Goal: Task Accomplishment & Management: Manage account settings

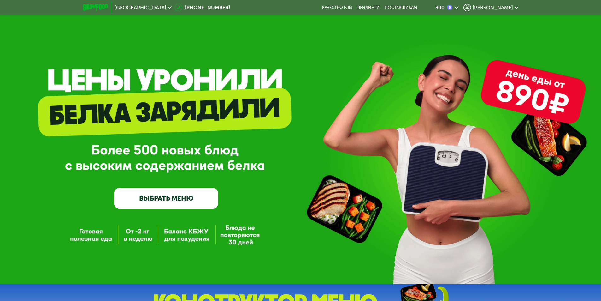
click at [513, 4] on div "[PERSON_NAME]" at bounding box center [491, 8] width 55 height 8
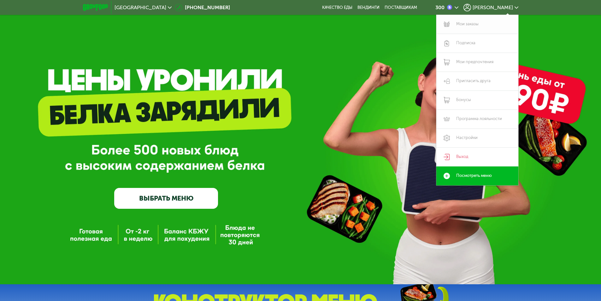
click at [476, 24] on link "Мои заказы" at bounding box center [478, 24] width 82 height 19
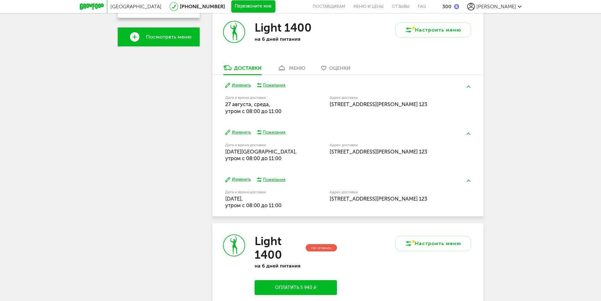
click at [289, 66] on div "меню" at bounding box center [297, 68] width 16 height 6
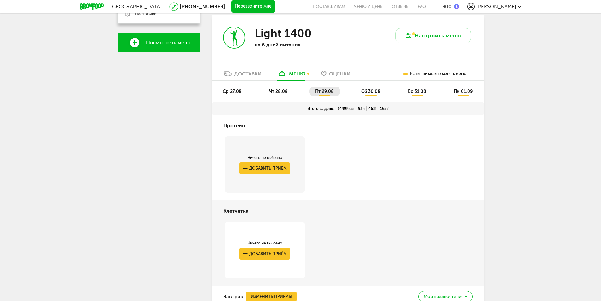
scroll to position [215, 0]
click at [229, 92] on span "ср 27.08" at bounding box center [232, 91] width 19 height 5
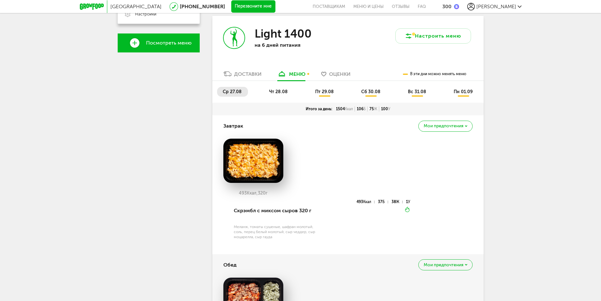
click at [285, 90] on span "чт 28.08" at bounding box center [278, 91] width 19 height 5
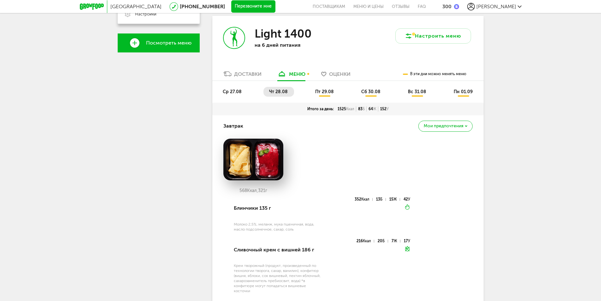
click at [323, 92] on span "пт 29.08" at bounding box center [324, 91] width 19 height 5
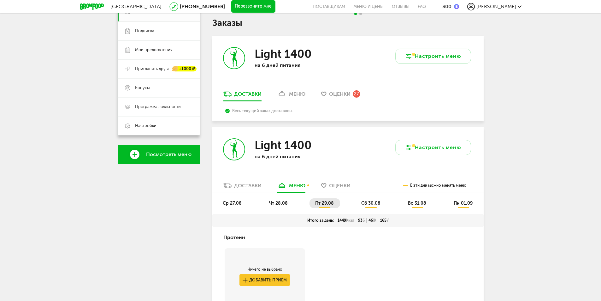
scroll to position [57, 0]
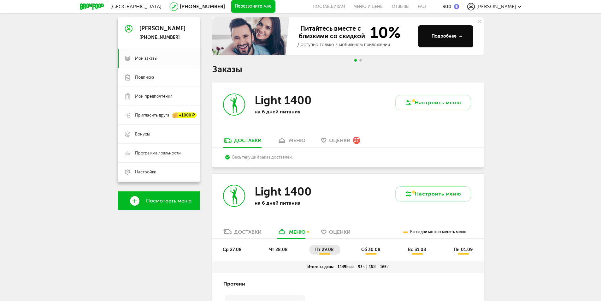
click at [304, 141] on div "меню" at bounding box center [297, 140] width 16 height 6
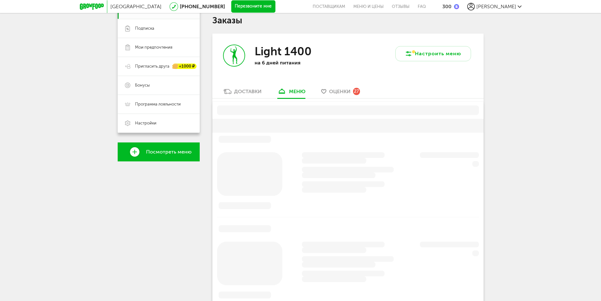
scroll to position [124, 0]
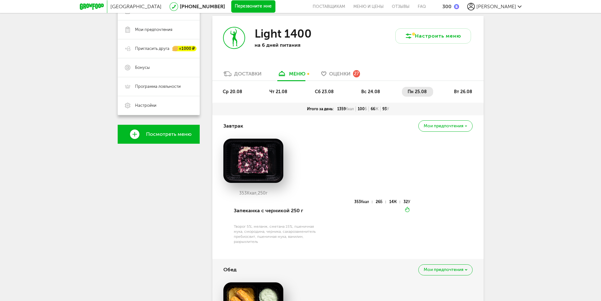
click at [469, 125] on div "Мои предпочтения" at bounding box center [446, 125] width 54 height 11
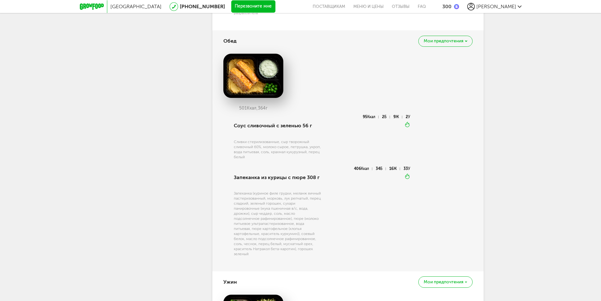
scroll to position [313, 0]
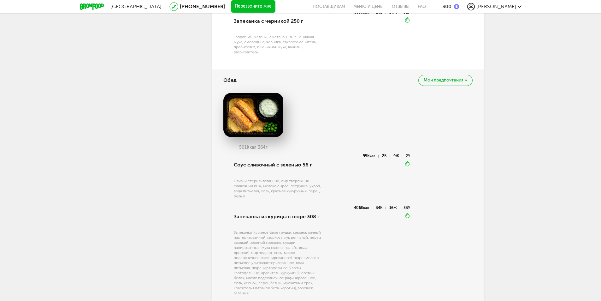
click at [468, 80] on div "Мои предпочтения" at bounding box center [446, 80] width 54 height 11
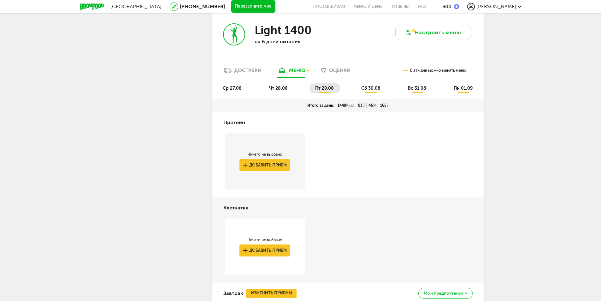
scroll to position [913, 0]
